Goal: Information Seeking & Learning: Learn about a topic

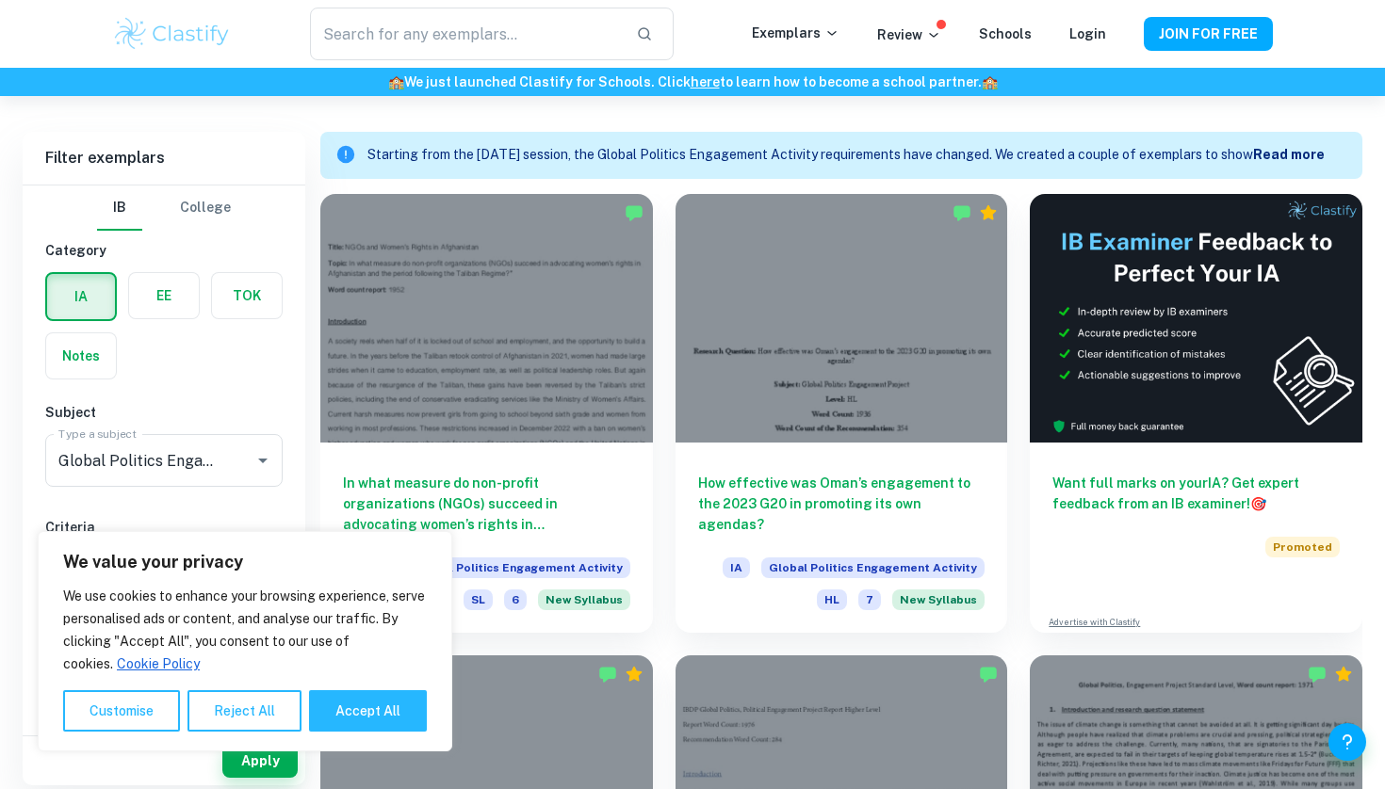
scroll to position [511, 0]
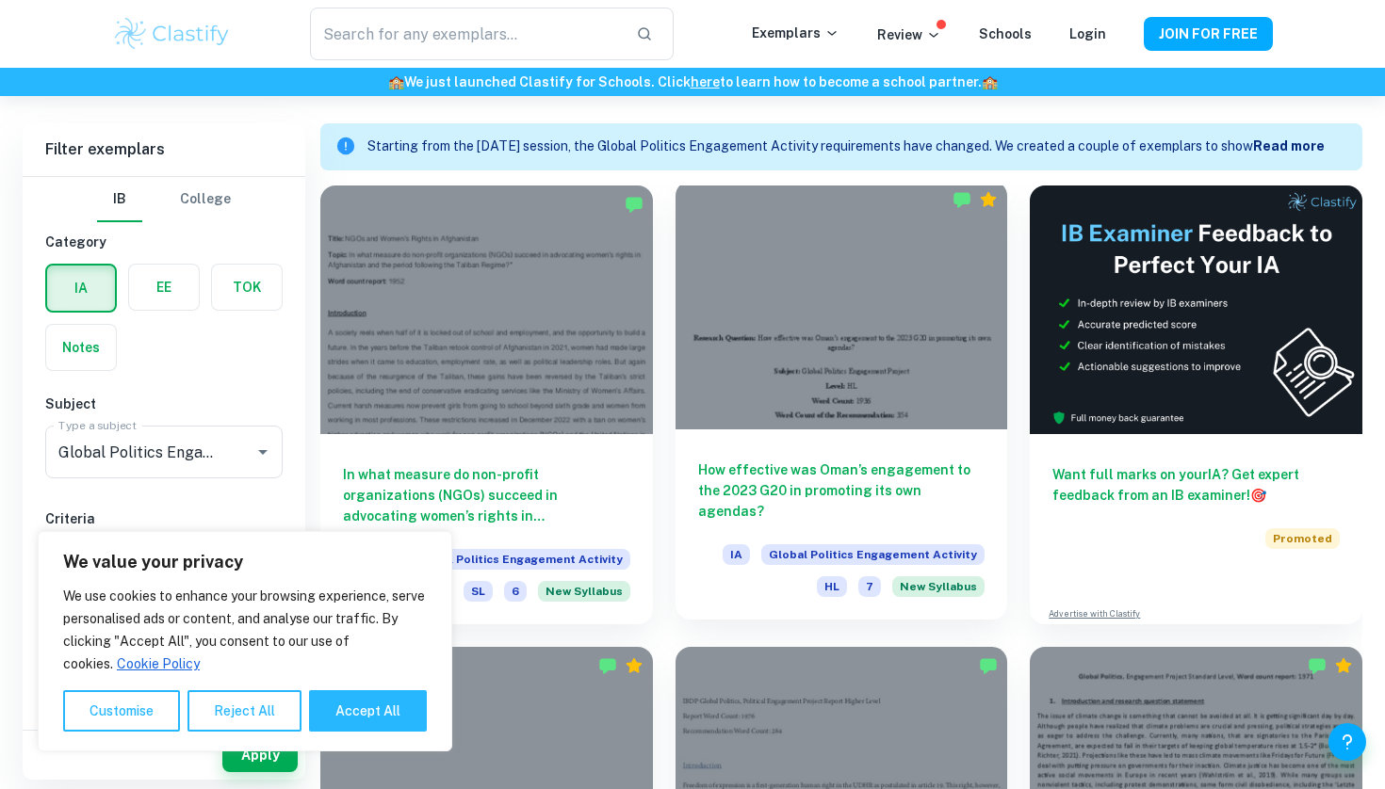
click at [747, 384] on div at bounding box center [841, 305] width 333 height 249
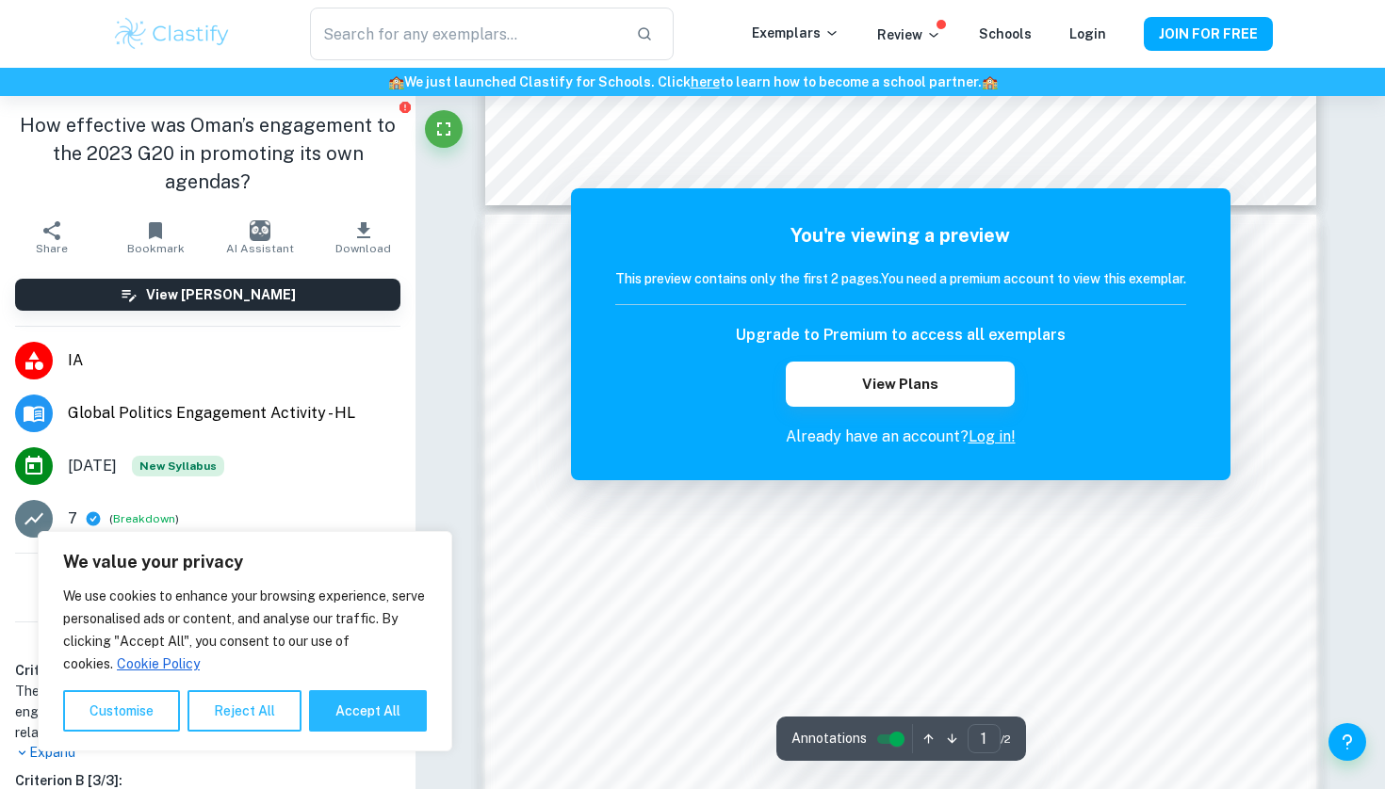
scroll to position [419, 0]
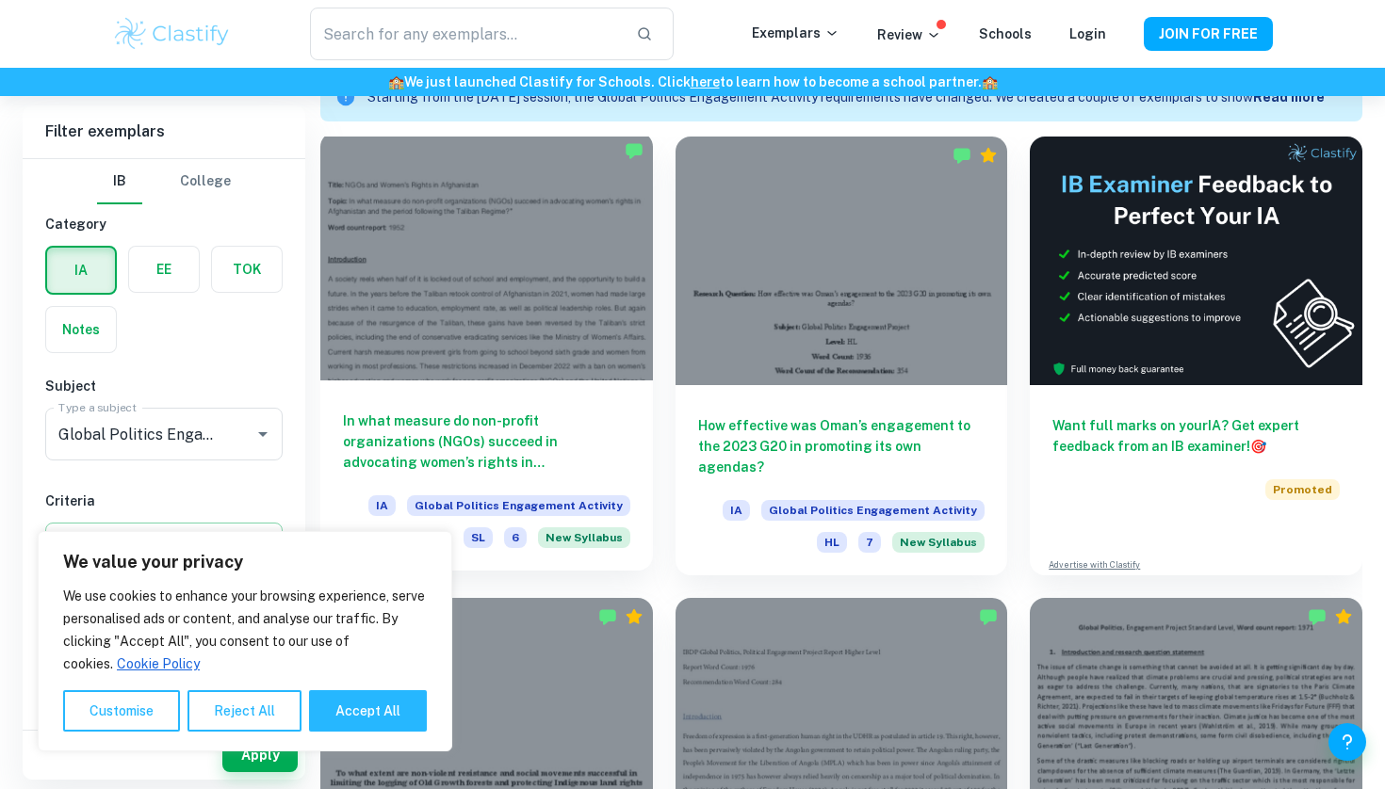
scroll to position [559, 0]
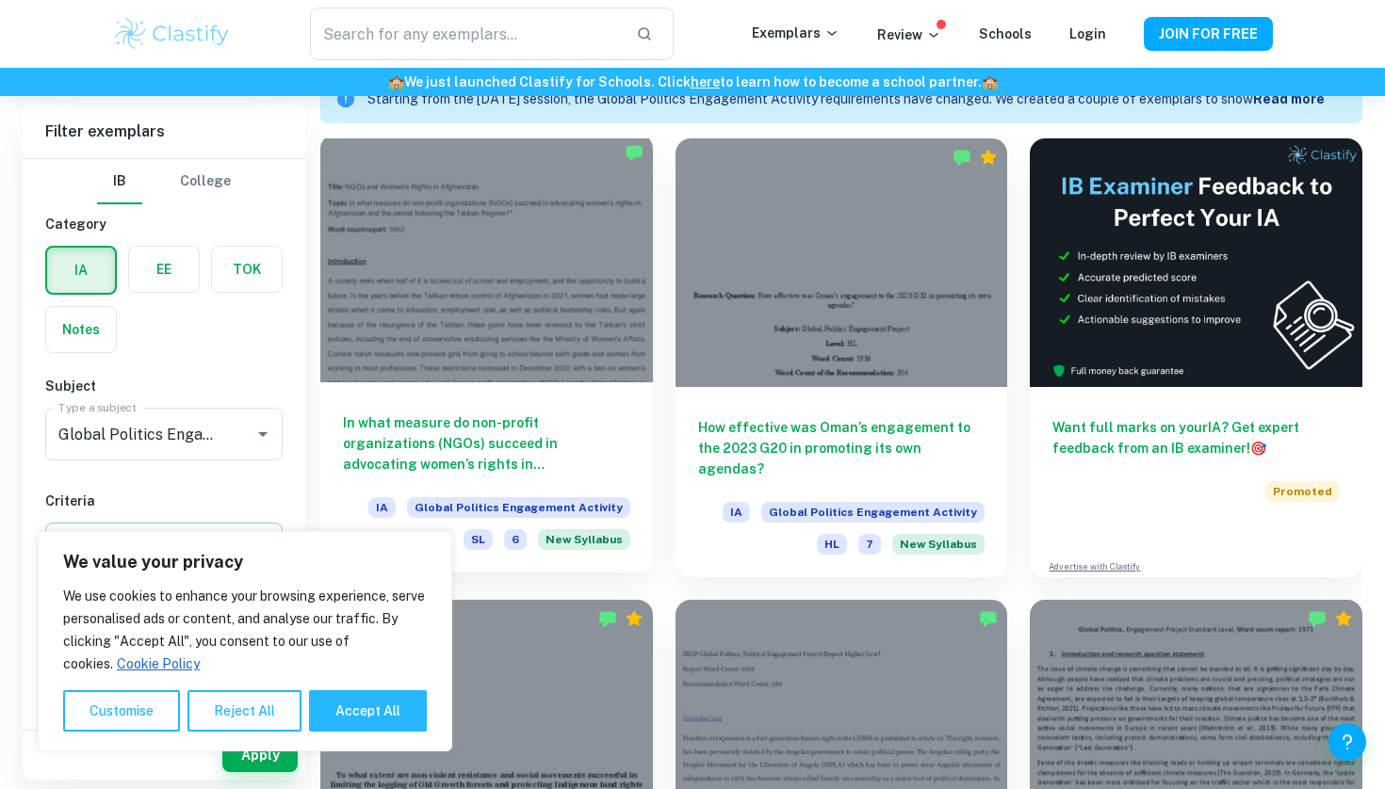
click at [460, 287] on div at bounding box center [486, 258] width 333 height 249
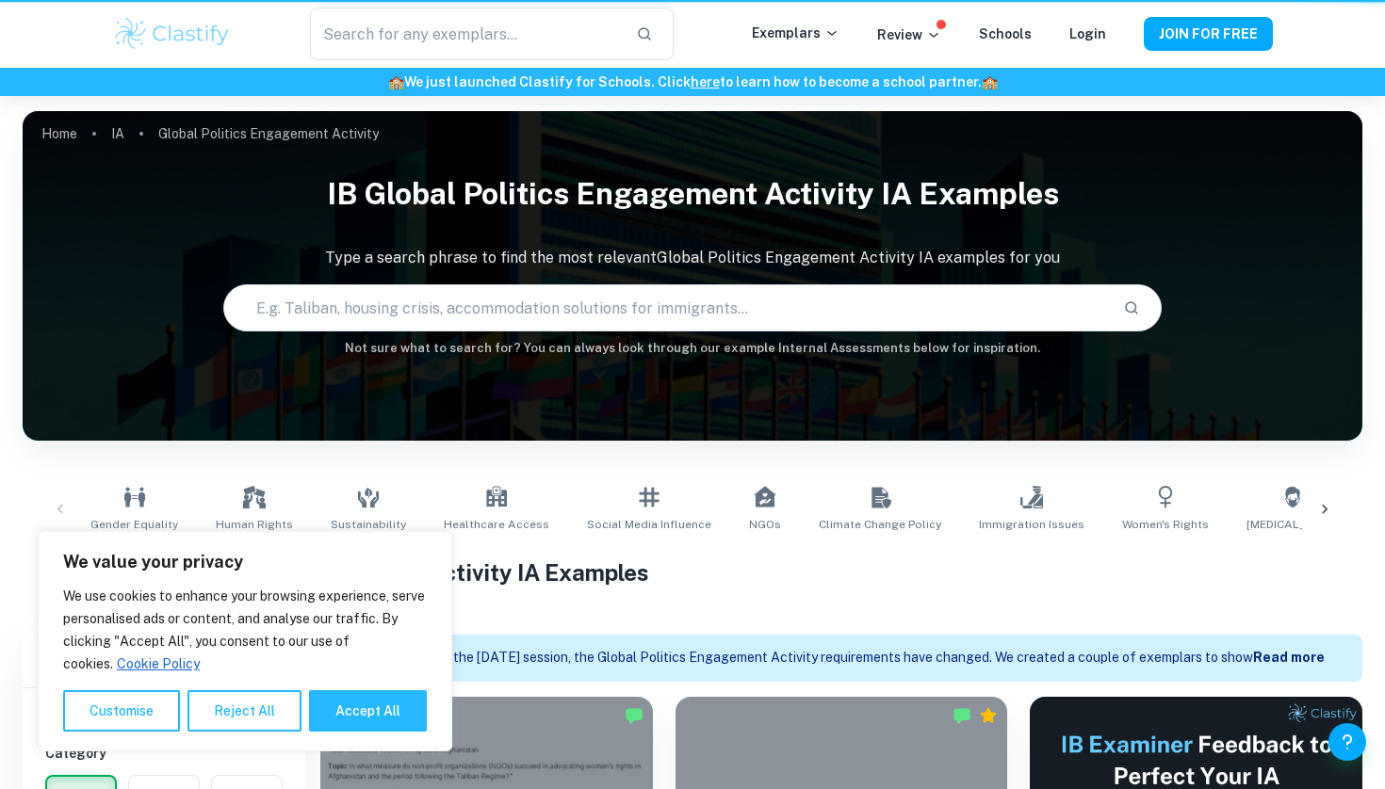
scroll to position [559, 0]
